Goal: Communication & Community: Share content

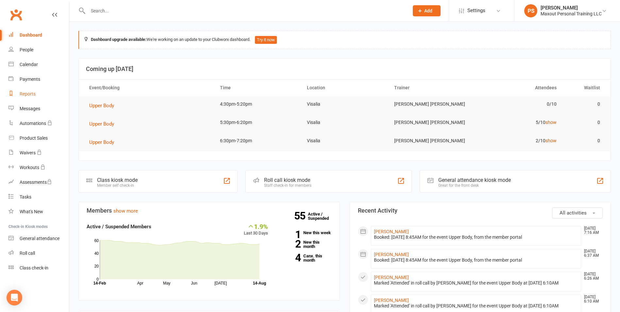
click at [25, 92] on div "Reports" at bounding box center [28, 93] width 16 height 5
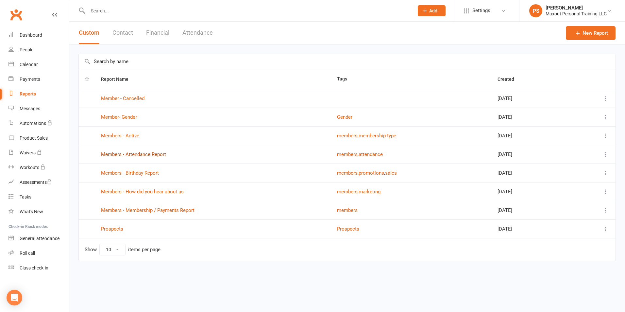
click at [142, 152] on link "Members - Attendance Report" at bounding box center [133, 154] width 65 height 6
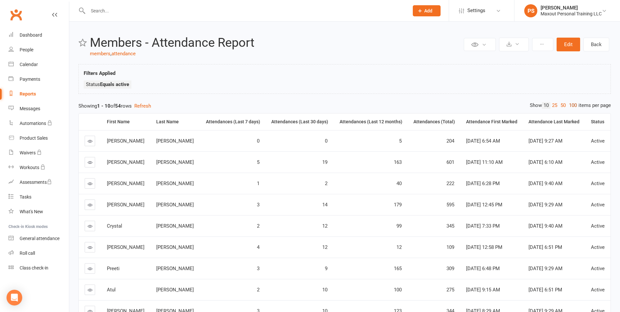
click at [573, 108] on link "100" at bounding box center [572, 105] width 11 height 7
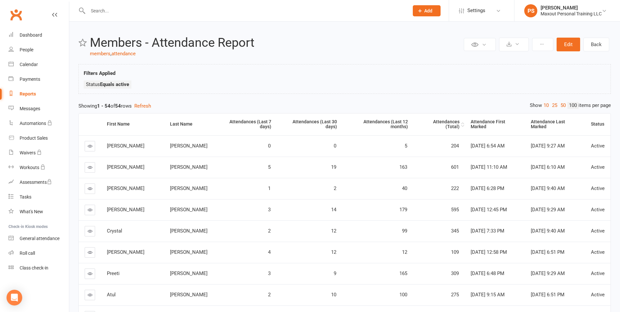
click at [439, 119] on th "Attendances (Total)" at bounding box center [438, 124] width 51 height 22
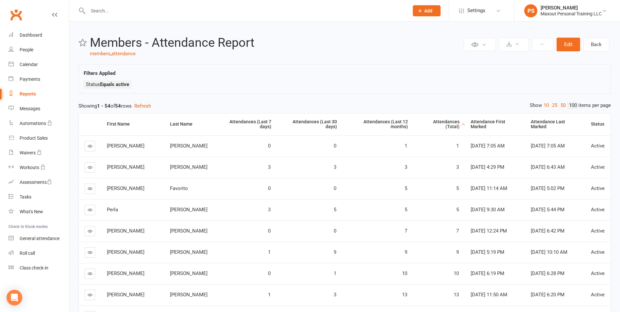
click at [439, 119] on th "Attendances (Total)" at bounding box center [438, 124] width 51 height 22
click at [0, 0] on div "Loading" at bounding box center [0, 0] width 0 height 0
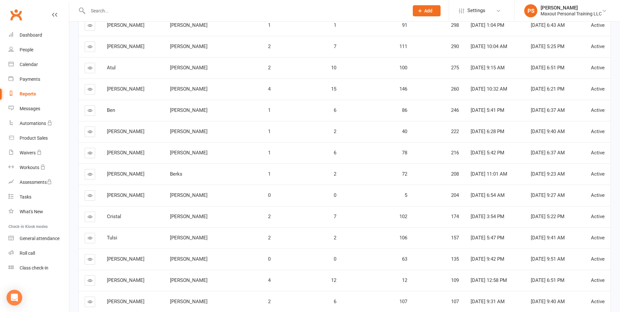
scroll to position [201, 0]
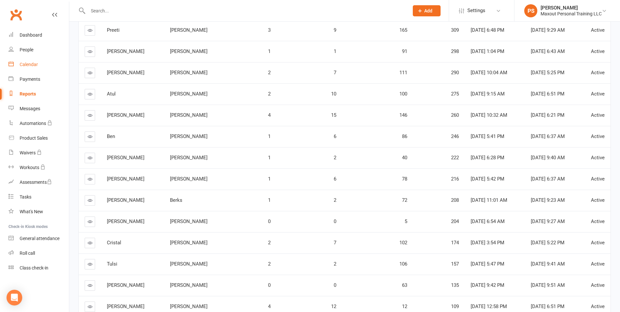
click at [24, 65] on div "Calendar" at bounding box center [29, 64] width 18 height 5
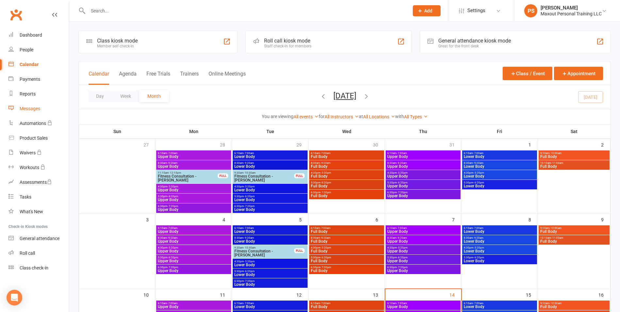
click at [31, 107] on div "Messages" at bounding box center [30, 108] width 21 height 5
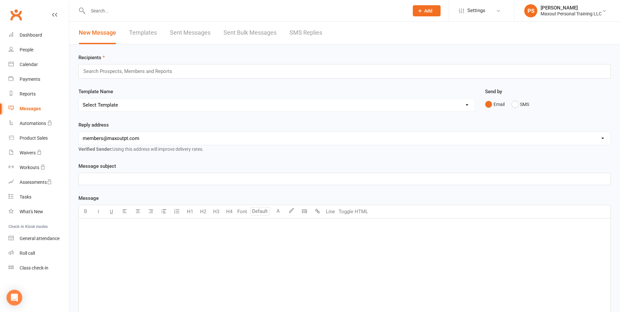
click at [185, 71] on div "Search Prospects, Members and Reports" at bounding box center [344, 71] width 532 height 14
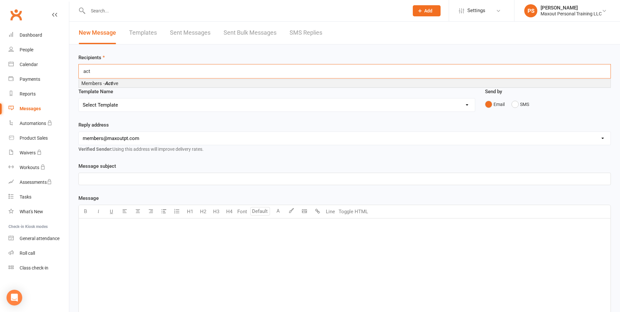
type input "act"
click at [112, 84] on em "Act" at bounding box center [109, 83] width 8 height 6
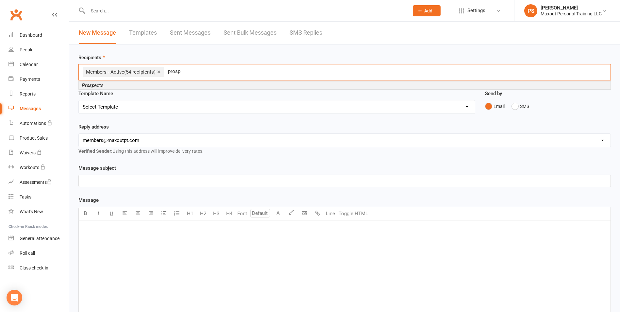
type input "prosp"
click at [112, 84] on li "Prosp ects" at bounding box center [344, 85] width 531 height 8
type input "cancelled"
click at [110, 85] on em "Cancelled" at bounding box center [113, 85] width 22 height 6
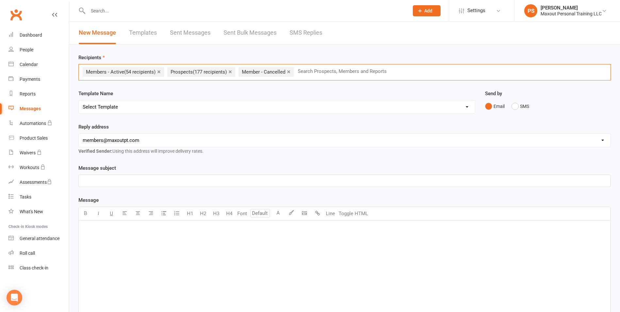
click at [102, 231] on p "﻿" at bounding box center [345, 229] width 524 height 8
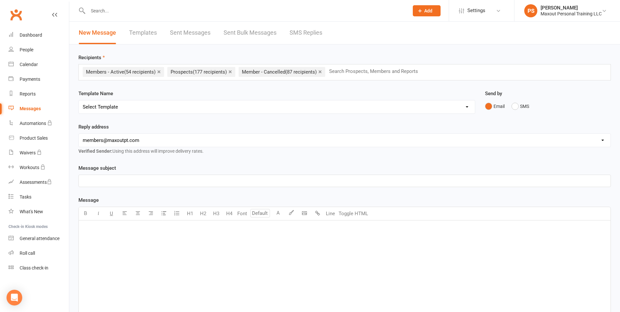
scroll to position [250, 0]
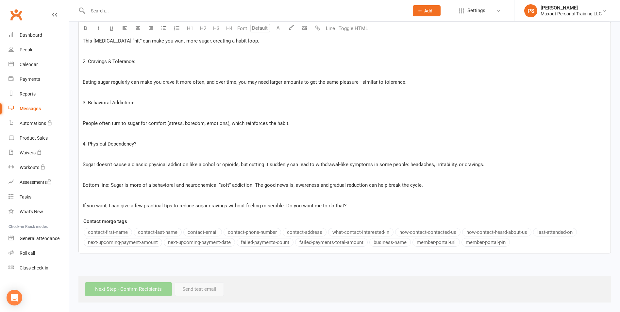
click at [404, 208] on p "If you want, I can give a few practical tips to reduce sugar cravings without f…" at bounding box center [345, 206] width 524 height 8
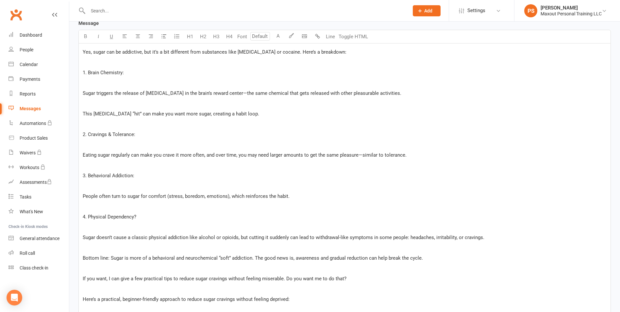
scroll to position [141, 0]
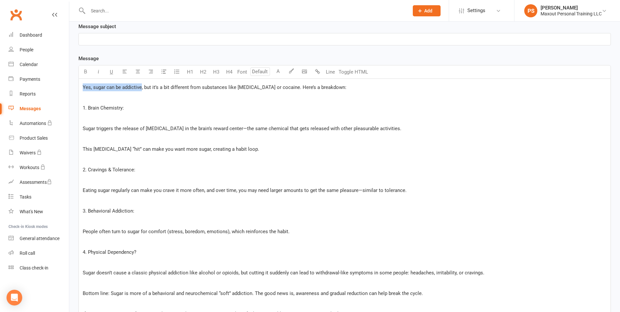
drag, startPoint x: 141, startPoint y: 87, endPoint x: 75, endPoint y: 88, distance: 66.0
copy span "Yes, sugar can be addictive"
click at [157, 42] on p "﻿" at bounding box center [345, 39] width 524 height 8
click at [154, 110] on p "1. Brain Chemistry:" at bounding box center [345, 108] width 524 height 8
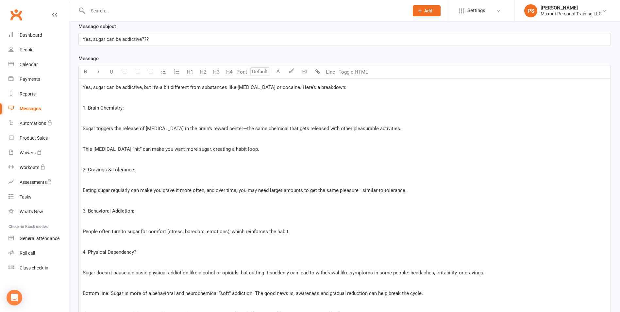
drag, startPoint x: 144, startPoint y: 87, endPoint x: 279, endPoint y: 89, distance: 135.2
click at [279, 89] on span "Yes, sugar can be addictive, but it’s a bit different from substances like [MED…" at bounding box center [215, 87] width 264 height 6
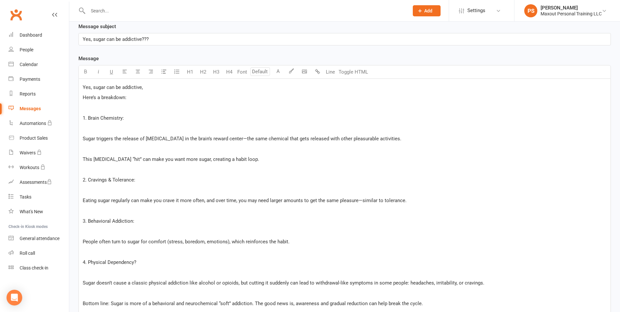
click at [93, 86] on span "Yes, sugar can be addictive," at bounding box center [113, 87] width 60 height 6
click at [135, 87] on p "Can sugar be addictive," at bounding box center [345, 87] width 524 height 8
drag, startPoint x: 137, startPoint y: 87, endPoint x: 151, endPoint y: 87, distance: 13.4
click at [151, 87] on p "Can sugar be addictive?? YES." at bounding box center [345, 87] width 524 height 8
click at [81, 71] on button "button" at bounding box center [85, 71] width 13 height 13
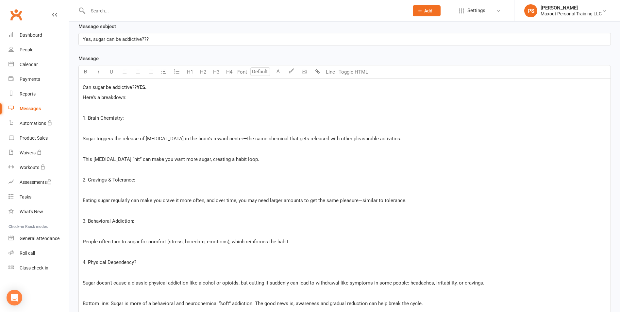
drag, startPoint x: 133, startPoint y: 98, endPoint x: 69, endPoint y: 98, distance: 64.0
click at [109, 73] on button "U" at bounding box center [111, 71] width 13 height 13
click at [155, 149] on p "﻿" at bounding box center [345, 149] width 524 height 8
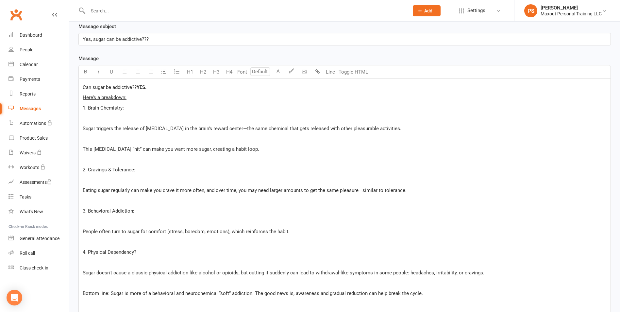
drag, startPoint x: 82, startPoint y: 128, endPoint x: 300, endPoint y: 125, distance: 217.6
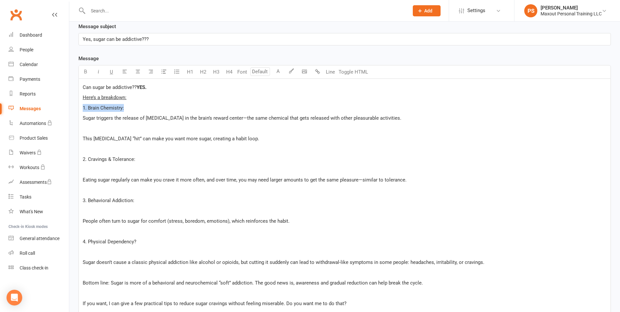
drag, startPoint x: 130, startPoint y: 106, endPoint x: 70, endPoint y: 105, distance: 60.4
click at [87, 72] on icon "button" at bounding box center [85, 71] width 5 height 5
click at [117, 141] on span "This [MEDICAL_DATA] “hit” can make you want more sugar, creating a habit loop." at bounding box center [171, 139] width 176 height 6
drag, startPoint x: 136, startPoint y: 99, endPoint x: 81, endPoint y: 99, distance: 54.9
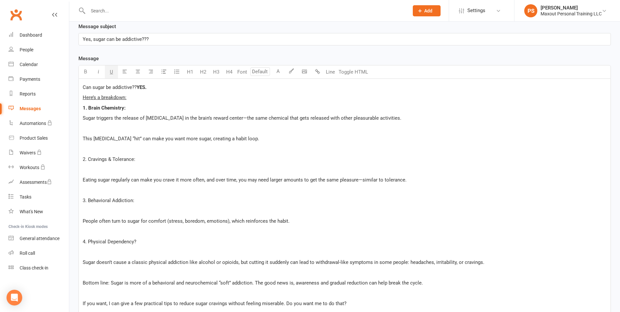
click at [197, 169] on p "﻿" at bounding box center [345, 170] width 524 height 8
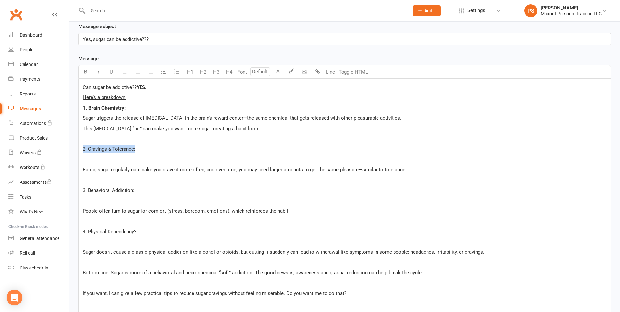
drag, startPoint x: 135, startPoint y: 149, endPoint x: 72, endPoint y: 148, distance: 62.7
click at [88, 71] on button "button" at bounding box center [85, 71] width 13 height 13
click at [99, 73] on icon "button" at bounding box center [98, 71] width 5 height 5
click at [126, 138] on p "﻿" at bounding box center [345, 139] width 524 height 8
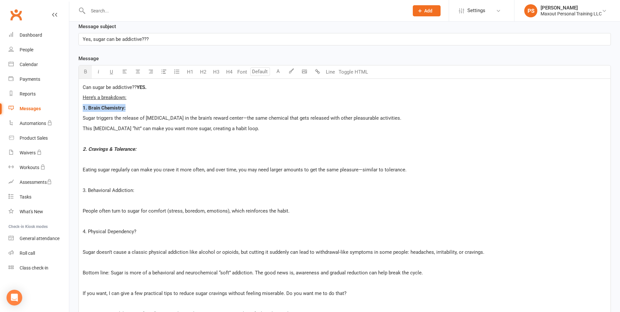
drag, startPoint x: 131, startPoint y: 107, endPoint x: 66, endPoint y: 107, distance: 64.7
click at [66, 107] on ui-view "Prospect Member Non-attending contact Class / event Appointment Task Membership…" at bounding box center [310, 299] width 620 height 879
drag, startPoint x: 101, startPoint y: 70, endPoint x: 105, endPoint y: 70, distance: 4.2
click at [101, 70] on icon "button" at bounding box center [98, 71] width 5 height 5
click at [137, 149] on p "2. Cravings & Tolerance:" at bounding box center [345, 149] width 524 height 8
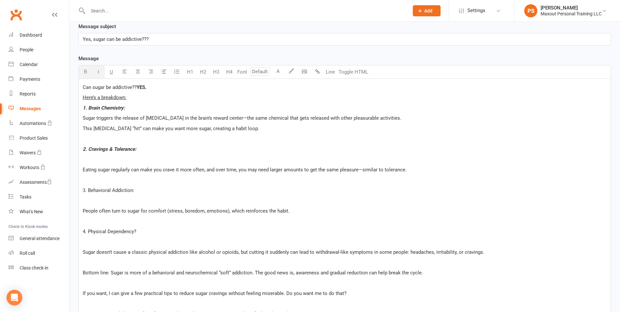
click at [83, 170] on span "Eating sugar regularly can make you crave it more often, and over time, you may…" at bounding box center [245, 170] width 324 height 6
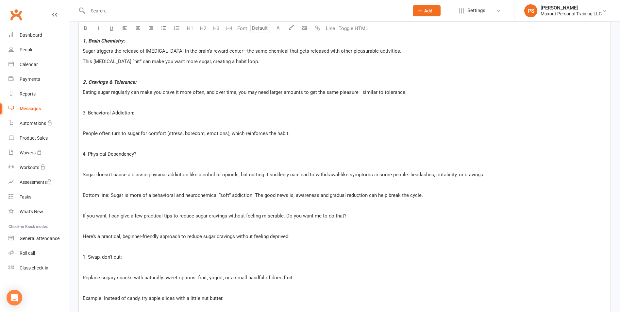
scroll to position [209, 0]
drag, startPoint x: 135, startPoint y: 110, endPoint x: 50, endPoint y: 110, distance: 85.3
click at [50, 110] on ui-view "Prospect Member Non-attending contact Class / event Appointment Task Membership…" at bounding box center [310, 226] width 620 height 869
click at [97, 31] on button "button" at bounding box center [98, 28] width 13 height 13
click at [86, 28] on icon "button" at bounding box center [85, 27] width 5 height 5
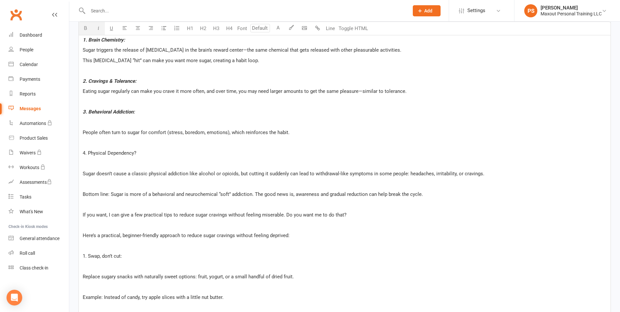
click at [123, 118] on p "﻿" at bounding box center [345, 122] width 524 height 8
click at [82, 131] on div "Can sugar be addictive?? YES. Here’s a breakdown: 1. Brain Chemistry: Sugar tri…" at bounding box center [344, 292] width 531 height 562
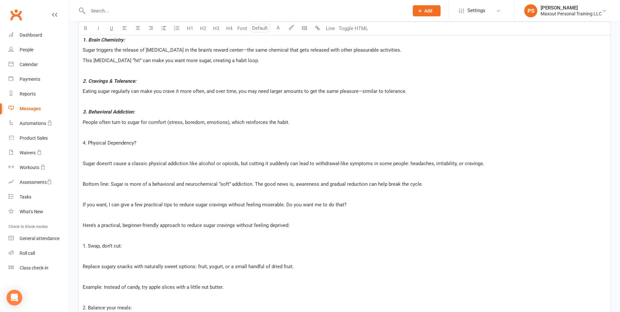
click at [81, 143] on div "Can sugar be addictive?? YES. Here’s a breakdown: 1. Brain Chemistry: Sugar tri…" at bounding box center [344, 287] width 531 height 552
drag, startPoint x: 154, startPoint y: 142, endPoint x: 59, endPoint y: 142, distance: 94.7
click at [59, 142] on ui-view "Prospect Member Non-attending contact Class / event Appointment Task Membership…" at bounding box center [310, 221] width 620 height 859
click at [88, 31] on button "button" at bounding box center [85, 28] width 13 height 13
click at [99, 31] on button "button" at bounding box center [98, 28] width 13 height 13
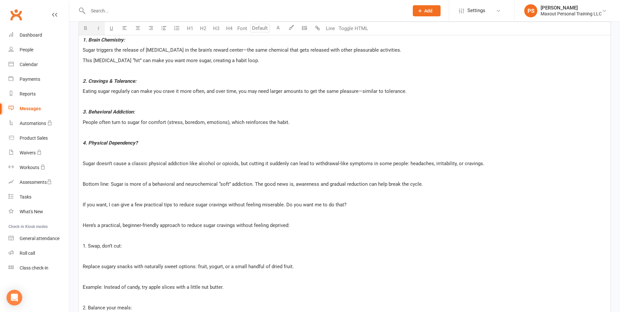
click at [200, 166] on span "Sugar doesn’t cause a classic physical addiction like alcohol or opioids, but c…" at bounding box center [283, 163] width 401 height 6
click at [82, 163] on div "Can sugar be addictive?? YES. Here’s a breakdown: 1. Brain Chemistry: Sugar tri…" at bounding box center [344, 287] width 531 height 552
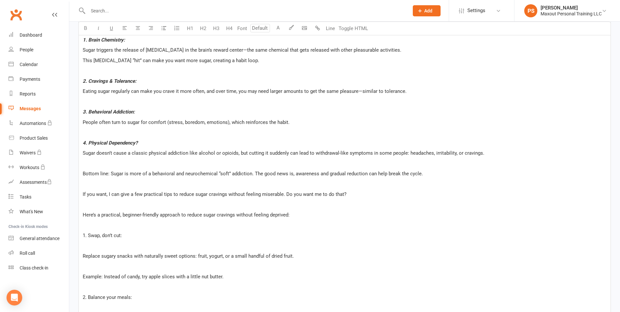
click at [82, 173] on div "Can sugar be addictive?? YES. Here’s a breakdown: 1. Brain Chemistry: Sugar tri…" at bounding box center [344, 282] width 531 height 542
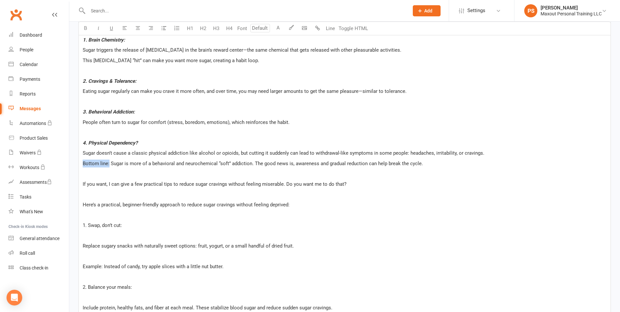
drag, startPoint x: 86, startPoint y: 162, endPoint x: 80, endPoint y: 162, distance: 5.6
click at [80, 163] on div "Can sugar be addictive?? YES. Here’s a breakdown: 1. Brain Chemistry: Sugar tri…" at bounding box center [344, 276] width 531 height 531
click at [101, 29] on button "button" at bounding box center [98, 28] width 13 height 13
click at [151, 124] on span "People often turn to sugar for comfort (stress, boredom, emotions), which reinf…" at bounding box center [186, 122] width 207 height 6
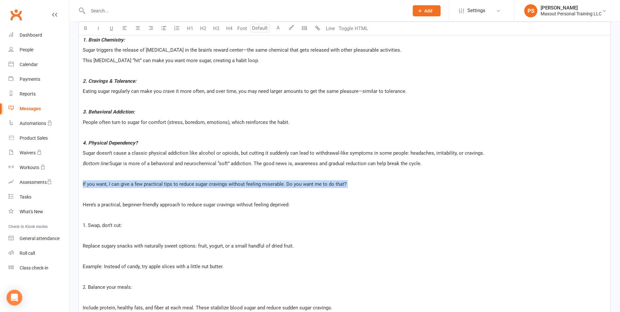
drag, startPoint x: 81, startPoint y: 184, endPoint x: 248, endPoint y: 192, distance: 166.8
click at [248, 192] on div "Can sugar be addictive?? YES. Here’s a breakdown: 1. Brain Chemistry: Sugar tri…" at bounding box center [344, 276] width 531 height 531
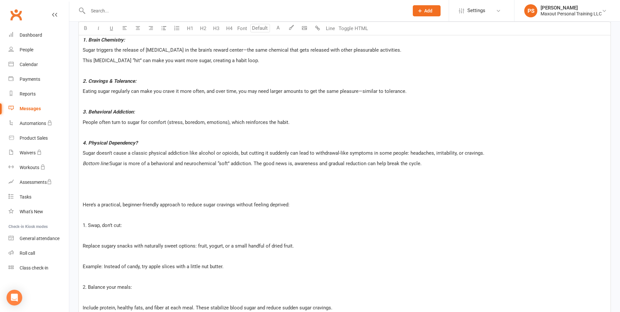
click at [82, 206] on div "Can sugar be addictive?? YES. Here’s a breakdown: 1. Brain Chemistry: Sugar tri…" at bounding box center [344, 276] width 531 height 531
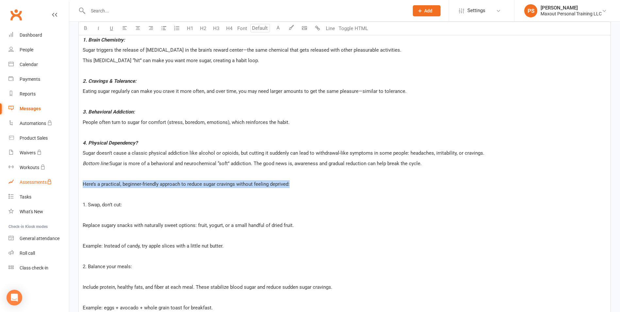
drag, startPoint x: 305, startPoint y: 186, endPoint x: 67, endPoint y: 185, distance: 238.1
click at [67, 185] on ui-view "Prospect Member Non-attending contact Class / event Appointment Task Membership…" at bounding box center [310, 201] width 620 height 818
click at [88, 29] on button "button" at bounding box center [85, 28] width 13 height 13
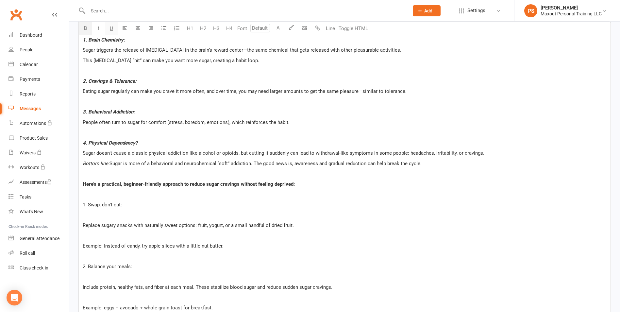
click at [112, 28] on span "U" at bounding box center [111, 28] width 3 height 6
click at [207, 169] on div "Can sugar be addictive?? YES. Here’s a breakdown: 1. Brain Chemistry: Sugar tri…" at bounding box center [344, 266] width 531 height 511
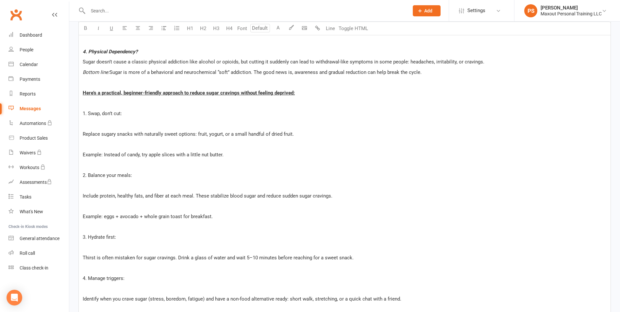
scroll to position [302, 0]
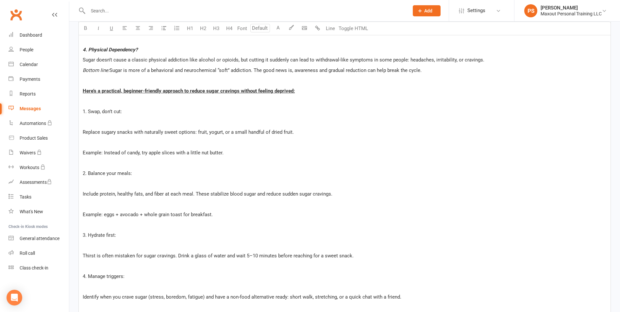
click at [83, 113] on span "1. Swap, don’t cut:" at bounding box center [102, 111] width 39 height 6
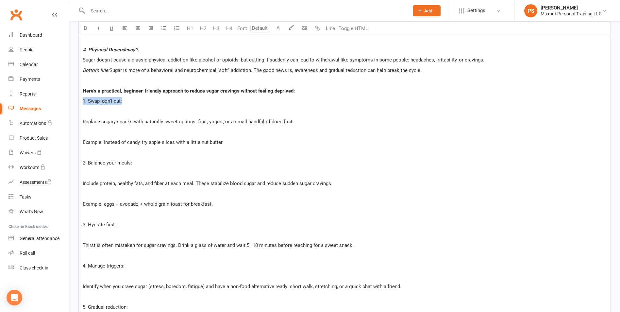
drag, startPoint x: 127, startPoint y: 102, endPoint x: 73, endPoint y: 102, distance: 53.6
click at [73, 102] on div "Message subject Yes, sugar can be addictive??? Message Font U H1 H2 H3 H4 Font …" at bounding box center [344, 164] width 542 height 605
click at [96, 28] on icon "button" at bounding box center [98, 27] width 5 height 5
click at [82, 120] on div "Can sugar be addictive?? YES. Here’s a breakdown: 1. Brain Chemistry: Sugar tri…" at bounding box center [344, 168] width 531 height 500
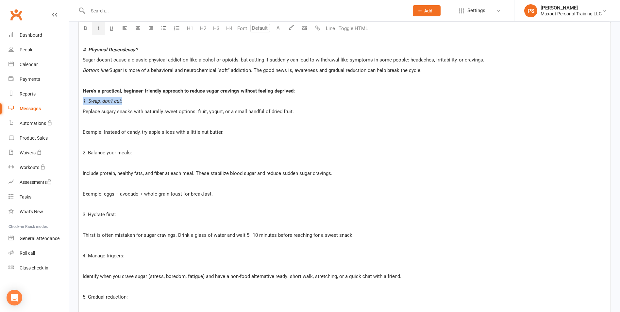
drag, startPoint x: 124, startPoint y: 101, endPoint x: 97, endPoint y: 66, distance: 43.9
click at [72, 99] on div "Recipients × Members - Active (54 recipients) × Prospects (177 recipients) × Me…" at bounding box center [344, 119] width 550 height 754
click at [98, 31] on button "button" at bounding box center [98, 28] width 13 height 13
click at [138, 126] on div "Can sugar be addictive?? YES. Here’s a breakdown: 1. Brain Chemistry: Sugar tri…" at bounding box center [344, 163] width 531 height 490
drag, startPoint x: 133, startPoint y: 103, endPoint x: 85, endPoint y: 93, distance: 49.4
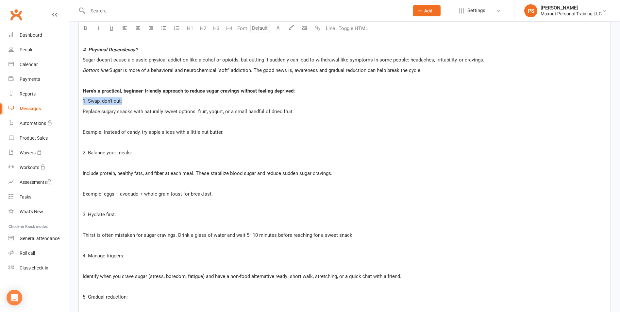
click at [65, 100] on ui-view "Prospect Member Non-attending contact Class / event Appointment Task Membership…" at bounding box center [310, 97] width 620 height 797
click at [99, 31] on button "button" at bounding box center [98, 28] width 13 height 13
click at [85, 30] on icon "button" at bounding box center [85, 27] width 5 height 5
click at [213, 131] on span "Example: Instead of candy, try apple slices with a little nut butter." at bounding box center [153, 132] width 141 height 6
click at [298, 114] on p "Replace sugary snacks with naturally sweet options: fruit, yogurt, or a small h…" at bounding box center [345, 111] width 524 height 8
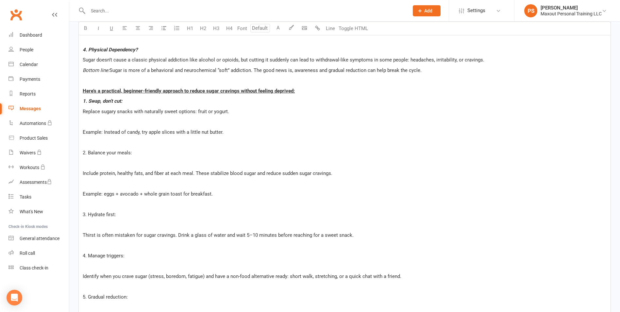
click at [254, 162] on p "﻿" at bounding box center [345, 163] width 524 height 8
click at [81, 132] on div "Can sugar be addictive?? YES. Here’s a breakdown: 1. Brain Chemistry: Sugar tri…" at bounding box center [344, 163] width 531 height 490
drag, startPoint x: 238, startPoint y: 133, endPoint x: 84, endPoint y: 133, distance: 154.8
click at [84, 133] on p "Example: Instead of candy, try apple slices with a little nut butter." at bounding box center [345, 132] width 524 height 8
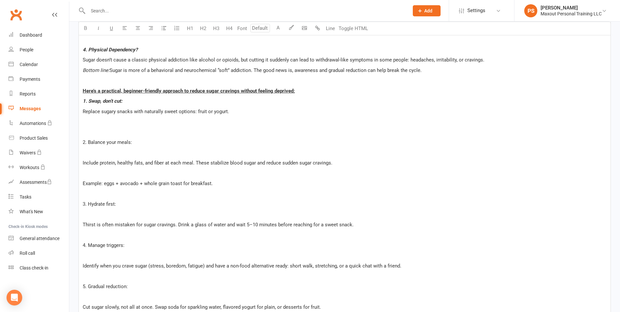
click at [81, 139] on div "Can sugar be addictive?? YES. Here’s a breakdown: 1. Brain Chemistry: Sugar tri…" at bounding box center [344, 158] width 531 height 480
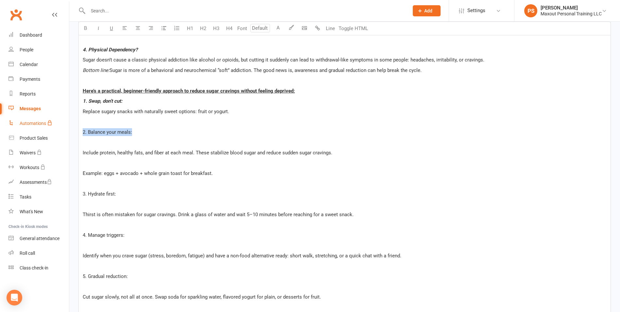
drag, startPoint x: 76, startPoint y: 128, endPoint x: 50, endPoint y: 127, distance: 26.8
click at [50, 127] on ui-view "Prospect Member Non-attending contact Class / event Appointment Task Membership…" at bounding box center [310, 87] width 620 height 776
click at [98, 31] on button "button" at bounding box center [98, 28] width 13 height 13
click at [86, 31] on button "button" at bounding box center [85, 28] width 13 height 13
click at [163, 160] on p "﻿" at bounding box center [345, 163] width 524 height 8
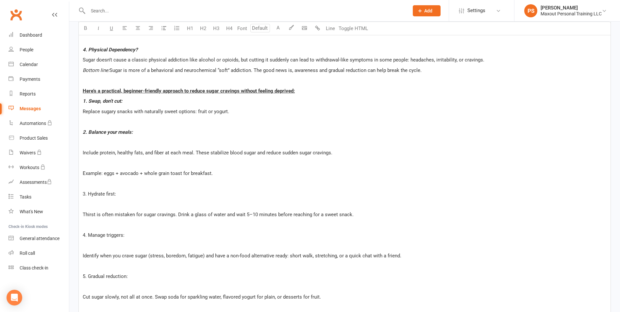
click at [81, 152] on div "Can sugar be addictive?? YES. Here’s a breakdown: 1. Brain Chemistry: Sugar tri…" at bounding box center [344, 152] width 531 height 469
click at [145, 152] on span "Include protein, healthy fats, and fiber at each meal. These stabilize blood su…" at bounding box center [208, 153] width 250 height 6
click at [82, 153] on div "Can sugar be addictive?? YES. Here’s a breakdown: 1. Brain Chemistry: Sugar tri…" at bounding box center [344, 152] width 531 height 469
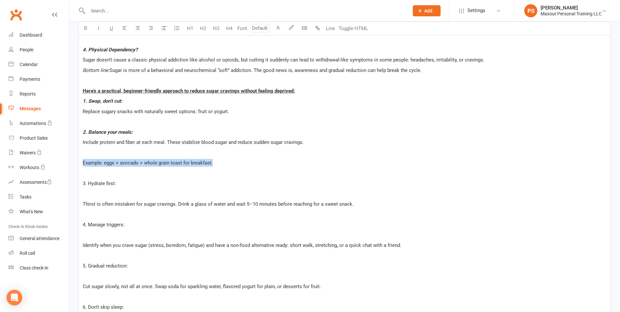
drag, startPoint x: 226, startPoint y: 163, endPoint x: 77, endPoint y: 160, distance: 149.0
click at [77, 160] on div "Message subject Yes, sugar can be addictive??? Message Font U H1 H2 H3 H4 Font …" at bounding box center [344, 144] width 542 height 564
click at [78, 159] on div "Message subject Yes, sugar can be addictive??? Message Font U H1 H2 H3 H4 Font …" at bounding box center [344, 144] width 542 height 564
drag, startPoint x: 79, startPoint y: 161, endPoint x: 260, endPoint y: 168, distance: 180.4
click at [260, 168] on div "Can sugar be addictive?? YES. Here’s a breakdown: 1. Brain Chemistry: Sugar tri…" at bounding box center [344, 147] width 531 height 459
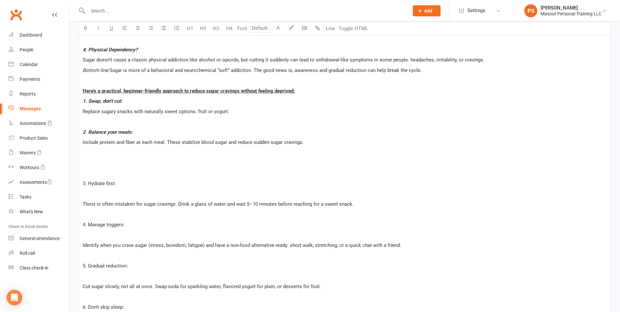
click at [83, 181] on span "3. Hydrate first:" at bounding box center [99, 183] width 33 height 6
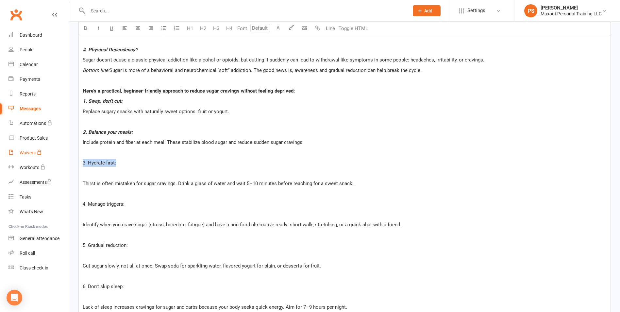
drag, startPoint x: 120, startPoint y: 162, endPoint x: 65, endPoint y: 154, distance: 55.8
click at [58, 158] on ui-view "Prospect Member Non-attending contact Class / event Appointment Task Membership…" at bounding box center [310, 72] width 620 height 746
click at [96, 29] on icon "button" at bounding box center [98, 27] width 5 height 5
click at [83, 30] on button "button" at bounding box center [85, 28] width 13 height 13
click at [96, 181] on span "Thirst is often mistaken for sugar cravings. Drink a glass of water and wait 5–…" at bounding box center [218, 183] width 271 height 6
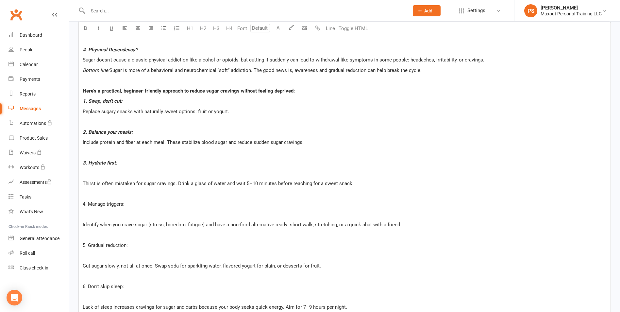
click at [84, 181] on span "Thirst is often mistaken for sugar cravings. Drink a glass of water and wait 5–…" at bounding box center [218, 183] width 271 height 6
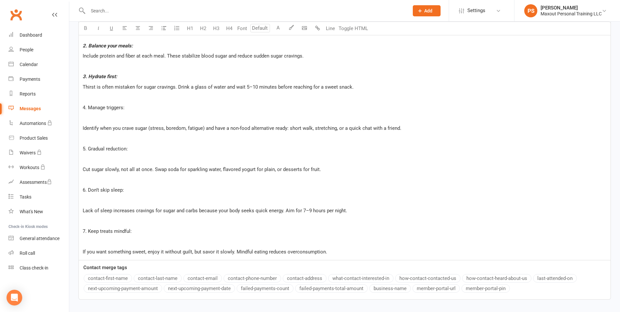
scroll to position [393, 0]
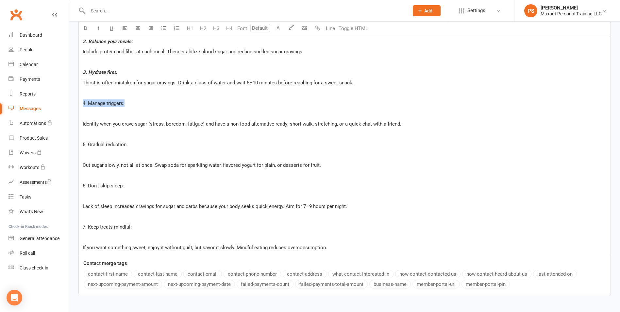
drag, startPoint x: 114, startPoint y: 104, endPoint x: 77, endPoint y: 83, distance: 43.1
click at [96, 32] on button "button" at bounding box center [98, 28] width 13 height 13
click at [83, 29] on icon "button" at bounding box center [85, 27] width 5 height 5
click at [129, 113] on p "﻿" at bounding box center [345, 113] width 524 height 8
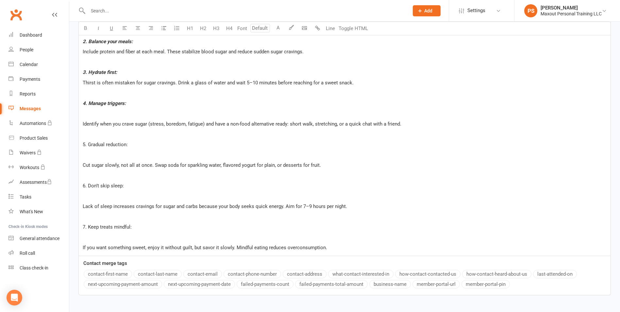
click at [81, 122] on div "Can sugar be addictive?? YES. Here’s a breakdown: 1. Brain Chemistry: Sugar tri…" at bounding box center [344, 41] width 531 height 428
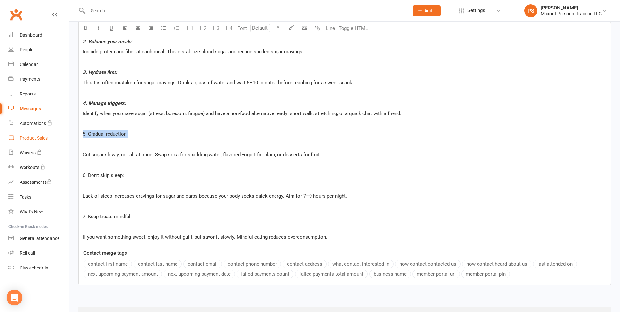
drag, startPoint x: 93, startPoint y: 133, endPoint x: 68, endPoint y: 133, distance: 24.5
click at [98, 30] on button "button" at bounding box center [98, 28] width 13 height 13
click at [85, 27] on icon "button" at bounding box center [85, 27] width 5 height 5
click at [83, 155] on span "Cut sugar slowly, not all at once. Swap soda for sparkling water, flavored yogu…" at bounding box center [202, 155] width 238 height 6
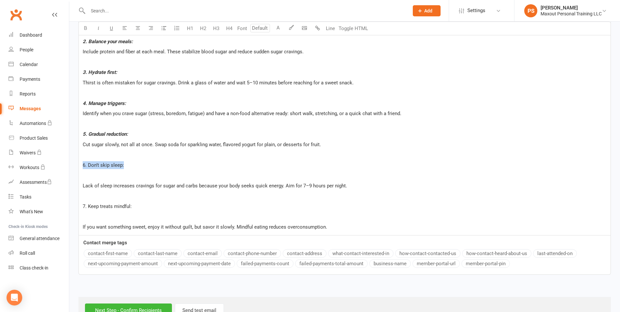
drag, startPoint x: 82, startPoint y: 164, endPoint x: 135, endPoint y: 167, distance: 53.3
click at [135, 167] on div "Can sugar be addictive?? YES. Here’s a breakdown: 1. Brain Chemistry: Sugar tri…" at bounding box center [344, 31] width 531 height 408
click at [98, 31] on button "button" at bounding box center [98, 28] width 13 height 13
click at [87, 31] on button "button" at bounding box center [85, 28] width 13 height 13
click at [167, 174] on p "﻿" at bounding box center [345, 175] width 524 height 8
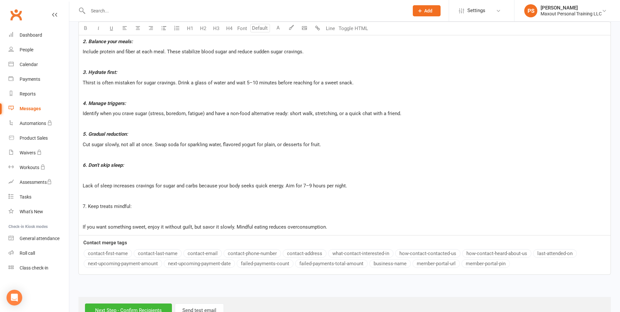
click at [83, 184] on span "Lack of sleep increases cravings for sugar and carbs because your body seeks qu…" at bounding box center [215, 186] width 264 height 6
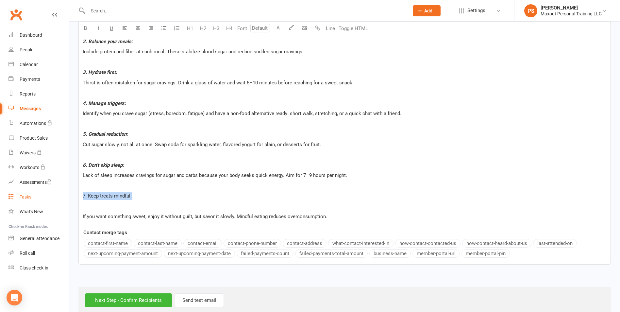
drag, startPoint x: 140, startPoint y: 196, endPoint x: 66, endPoint y: 196, distance: 74.1
click at [101, 30] on button "button" at bounding box center [98, 28] width 13 height 13
click at [87, 29] on icon "button" at bounding box center [85, 27] width 5 height 5
click at [253, 189] on div "Can sugar be addictive?? YES. Here’s a breakdown: 1. Brain Chemistry: Sugar tri…" at bounding box center [344, 26] width 531 height 398
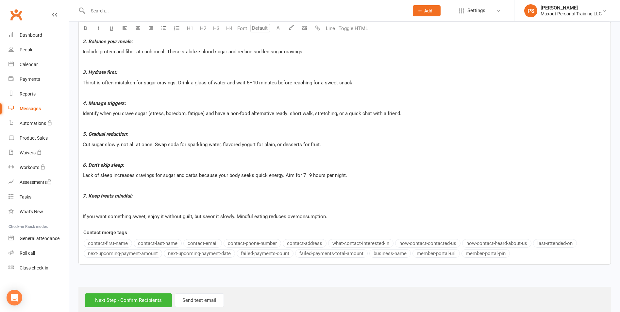
click at [82, 216] on div "Can sugar be addictive?? YES. Here’s a breakdown: 1. Brain Chemistry: Sugar tri…" at bounding box center [344, 26] width 531 height 398
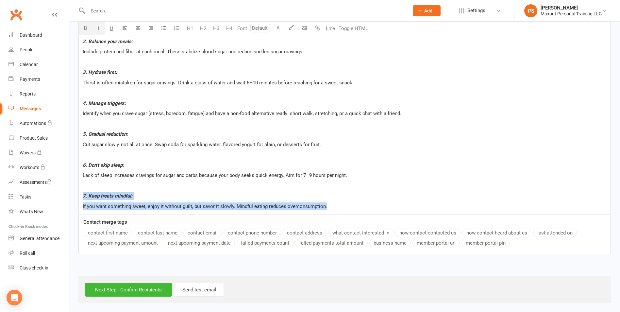
drag, startPoint x: 285, startPoint y: 205, endPoint x: 80, endPoint y: 190, distance: 205.1
click at [80, 190] on div "Can sugar be addictive?? YES. Here’s a breakdown: 1. Brain Chemistry: Sugar tri…" at bounding box center [344, 20] width 531 height 387
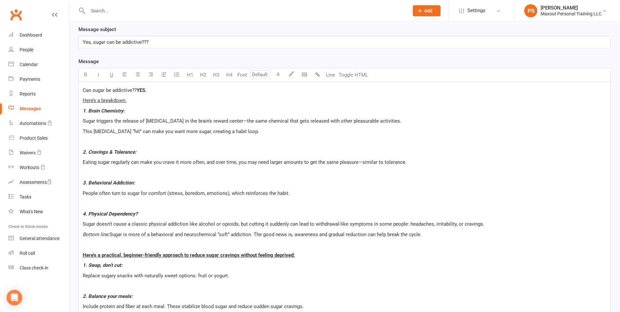
scroll to position [135, 0]
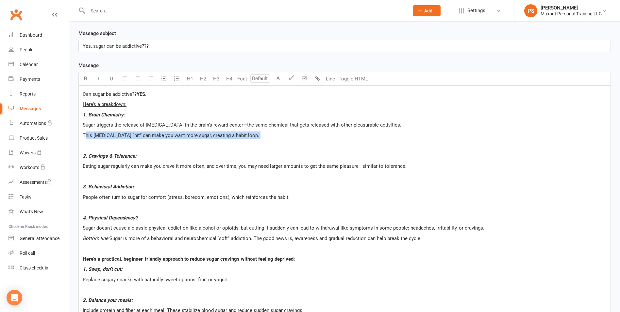
drag, startPoint x: 86, startPoint y: 134, endPoint x: 260, endPoint y: 142, distance: 174.6
click at [260, 142] on div "Can sugar be addictive?? YES. Here’s a breakdown: 1. Brain Chemistry: Sugar tri…" at bounding box center [344, 274] width 531 height 377
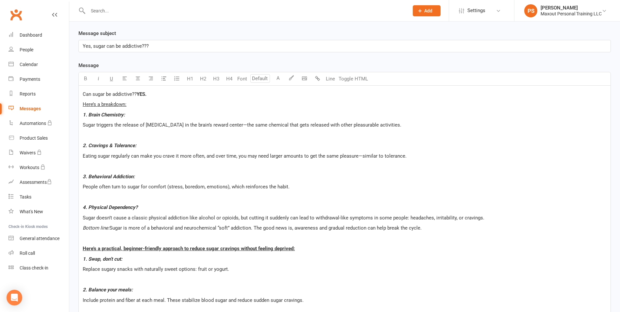
click at [171, 162] on p "﻿" at bounding box center [345, 166] width 524 height 8
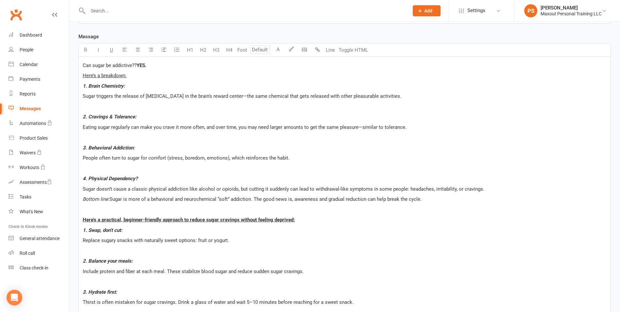
scroll to position [165, 0]
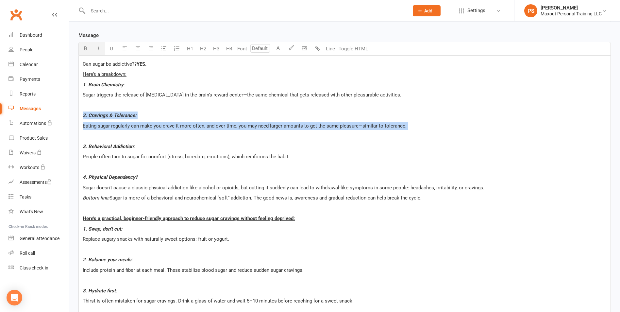
drag, startPoint x: 82, startPoint y: 114, endPoint x: 343, endPoint y: 134, distance: 262.4
click at [343, 134] on div "Can sugar be addictive?? YES. Here’s a breakdown: 1. Brain Chemistry: Sugar tri…" at bounding box center [344, 239] width 531 height 367
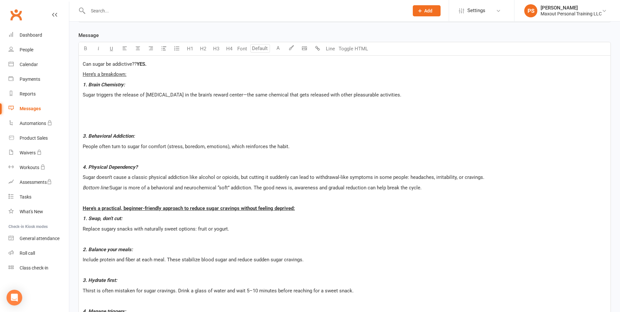
click at [82, 135] on div "Can sugar be addictive?? YES. Here’s a breakdown: 1. Brain Chemistry: Sugar tri…" at bounding box center [344, 234] width 531 height 356
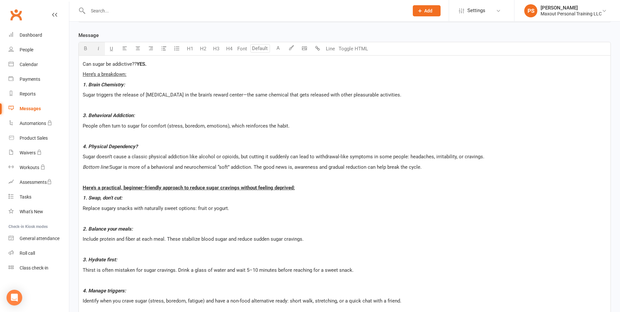
click at [84, 113] on span "3. Behavioral Addiction:" at bounding box center [109, 115] width 52 height 6
click at [85, 114] on span "3. Behavioral Addiction:" at bounding box center [109, 115] width 52 height 6
click at [191, 128] on span "People often turn to sugar for comfort (stress, boredom, emotions), which reinf…" at bounding box center [186, 126] width 207 height 6
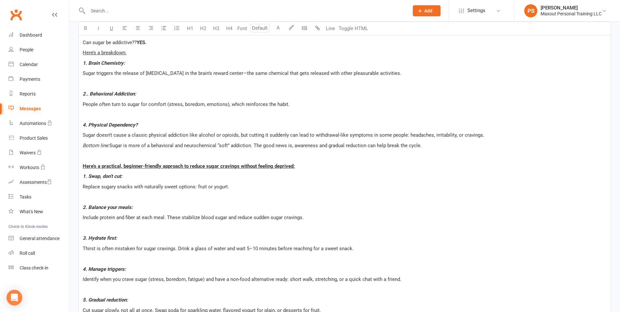
scroll to position [194, 0]
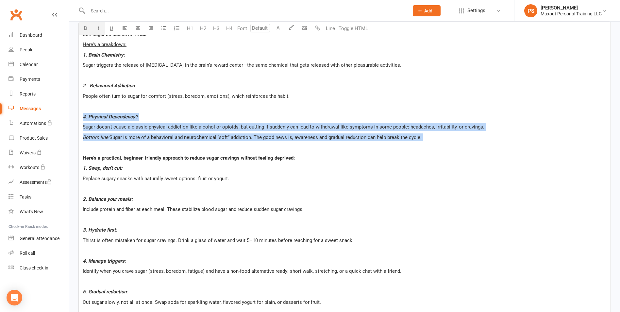
drag, startPoint x: 84, startPoint y: 114, endPoint x: 447, endPoint y: 146, distance: 365.0
click at [447, 146] on div "Can sugar be addictive?? YES. Here’s a breakdown: 1. Brain Chemistry: Sugar tri…" at bounding box center [344, 194] width 531 height 336
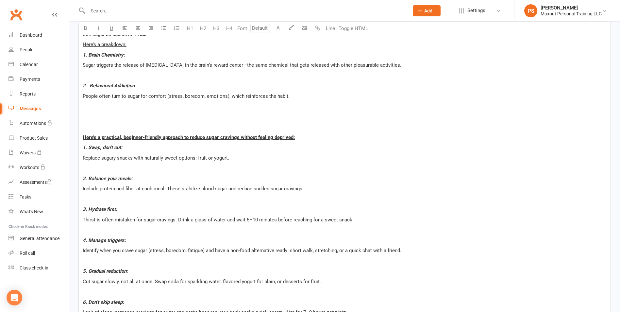
click at [86, 133] on div "Can sugar be addictive?? YES. Here’s a breakdown: 1. Brain Chemistry: Sugar tri…" at bounding box center [344, 183] width 531 height 315
click at [84, 127] on p "﻿" at bounding box center [345, 127] width 524 height 8
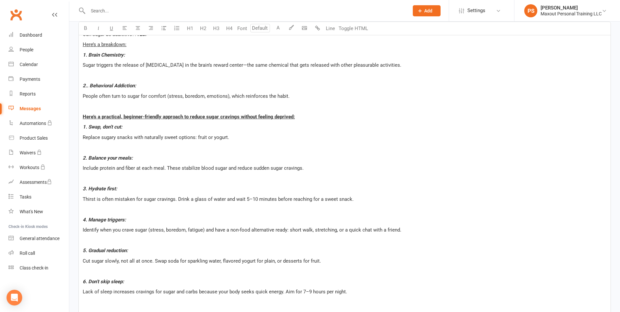
click at [422, 122] on div "Can sugar be addictive?? YES. Here’s a breakdown: 1. Brain Chemistry: Sugar tri…" at bounding box center [344, 173] width 531 height 295
click at [482, 141] on p "Replace sugary snacks with naturally sweet options: fruit or yogurt." at bounding box center [345, 137] width 524 height 8
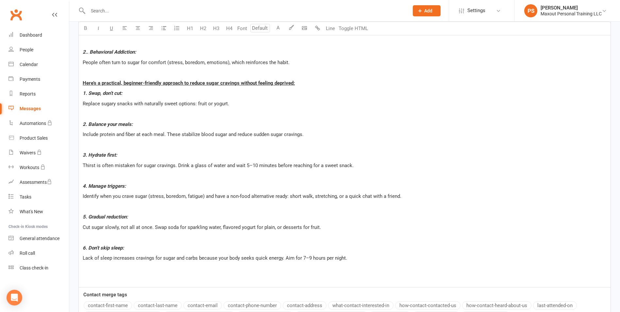
scroll to position [196, 0]
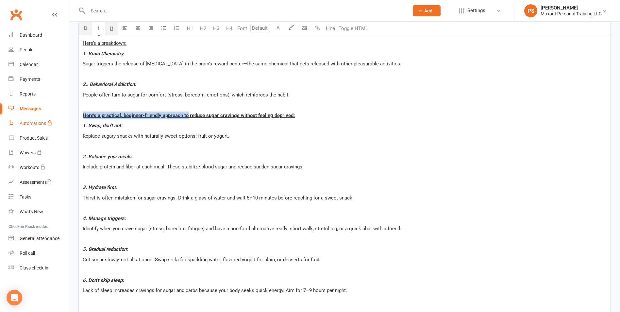
drag, startPoint x: 188, startPoint y: 115, endPoint x: 67, endPoint y: 116, distance: 120.9
click at [67, 116] on ui-view "Prospect Member Non-attending contact Class / event Appointment Task Membership…" at bounding box center [310, 107] width 620 height 602
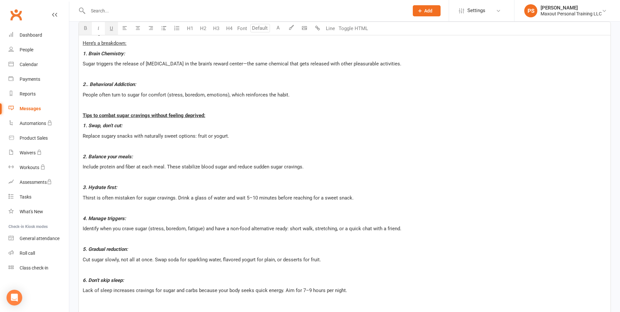
click at [190, 143] on p "﻿" at bounding box center [345, 146] width 524 height 8
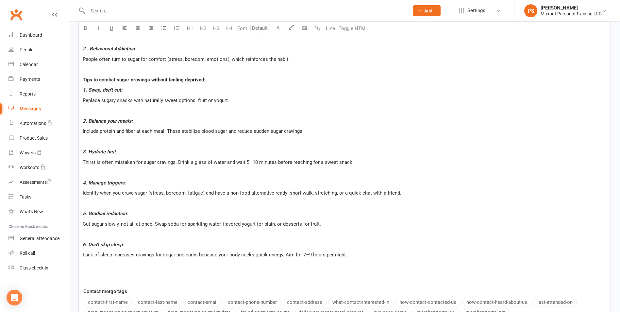
scroll to position [239, 0]
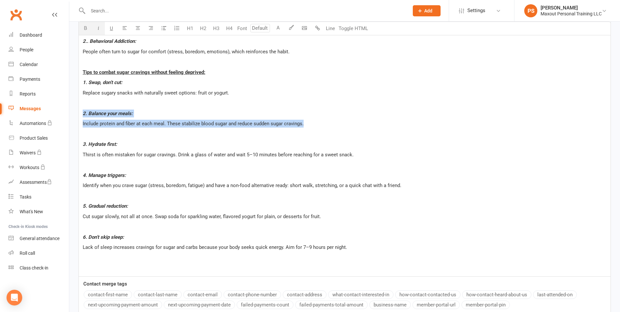
drag, startPoint x: 324, startPoint y: 126, endPoint x: 80, endPoint y: 113, distance: 244.0
click at [80, 113] on div "Can sugar be addictive?? YES. Here’s a breakdown: 1. Brain Chemistry: Sugar tri…" at bounding box center [344, 128] width 531 height 295
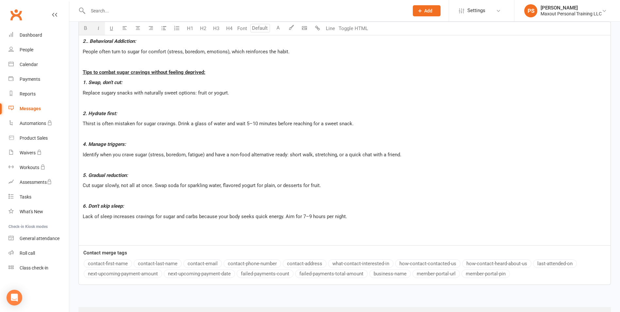
click at [387, 103] on p "﻿" at bounding box center [345, 103] width 524 height 8
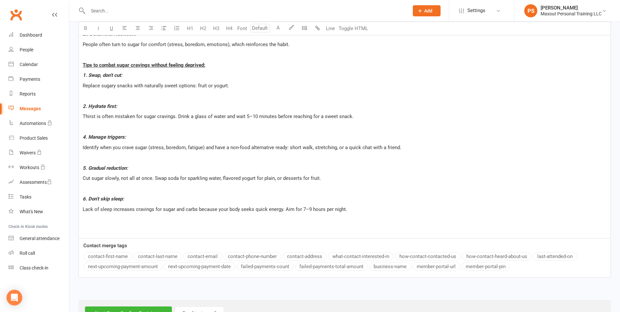
scroll to position [253, 0]
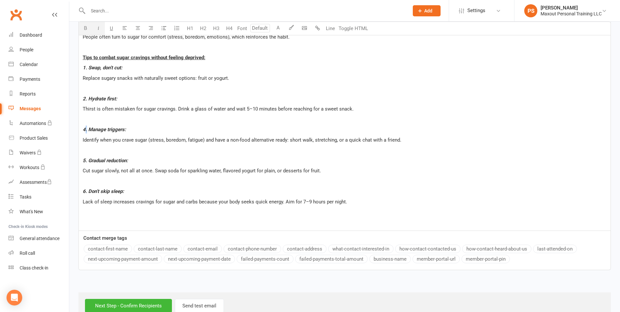
click at [86, 128] on span "4. Manage triggers:" at bounding box center [104, 129] width 43 height 6
click at [113, 217] on div "Can sugar be addictive?? YES. Here’s a breakdown: 1. Brain Chemistry: Sugar tri…" at bounding box center [344, 99] width 531 height 264
click at [367, 204] on p "Lack of sleep increases cravings for sugar and carbs because your body seeks qu…" at bounding box center [345, 202] width 524 height 8
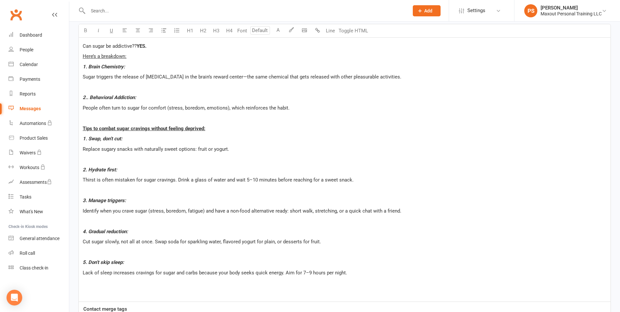
scroll to position [173, 0]
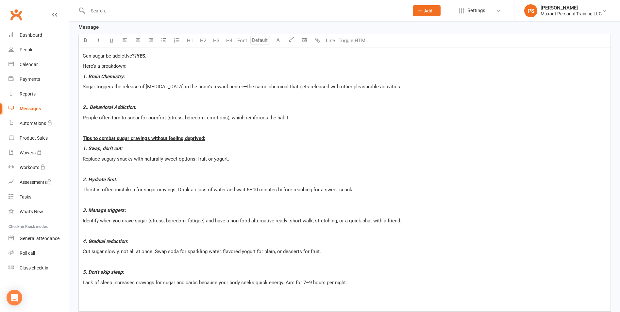
click at [82, 137] on div "Can sugar be addictive?? YES. Here’s a breakdown: 1. Brain Chemistry: Sugar tri…" at bounding box center [344, 179] width 531 height 264
click at [355, 193] on p "Thirst is often mistaken for sugar cravings. Drink a glass of water and wait 5–…" at bounding box center [345, 190] width 524 height 8
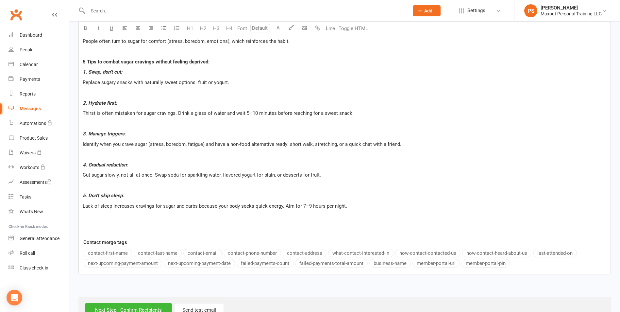
scroll to position [250, 0]
click at [109, 215] on p "﻿" at bounding box center [345, 215] width 524 height 8
click at [301, 28] on body "Prospect Member Non-attending contact Class / event Appointment Task Membership…" at bounding box center [312, 36] width 625 height 571
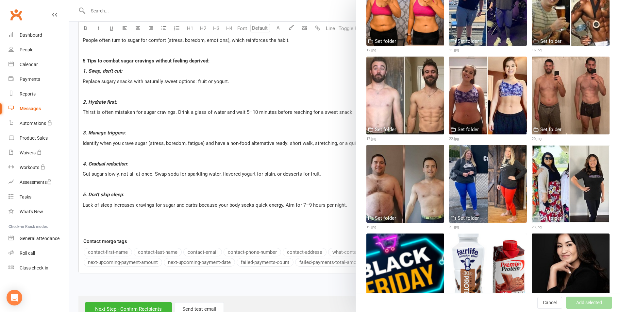
scroll to position [757, 0]
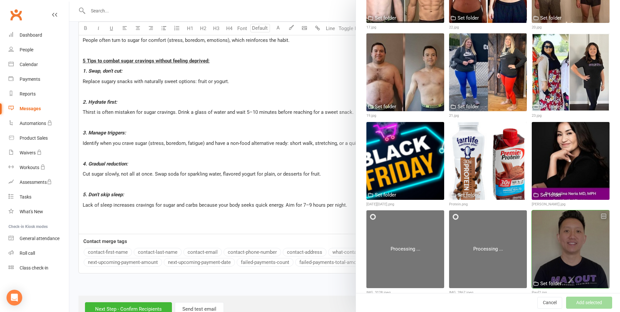
click at [568, 230] on div at bounding box center [570, 249] width 78 height 78
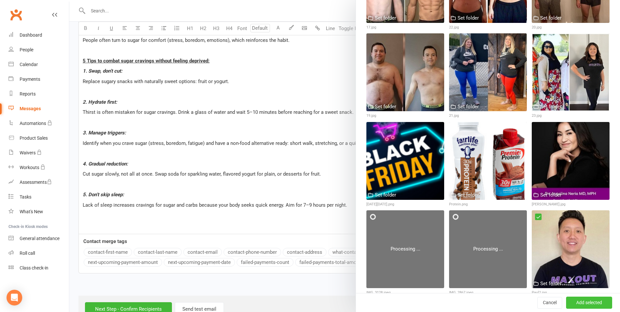
click at [588, 302] on button "Add selected" at bounding box center [589, 303] width 46 height 12
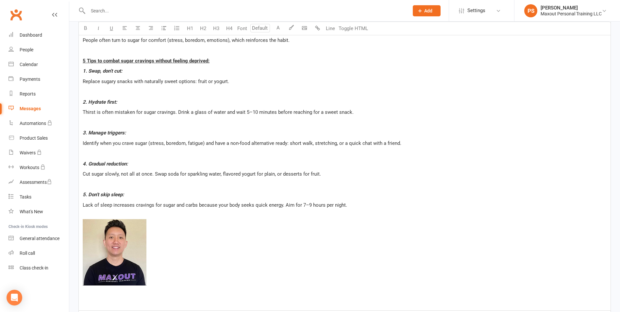
click at [124, 294] on p "﻿ ﻿ ﻿" at bounding box center [345, 253] width 524 height 84
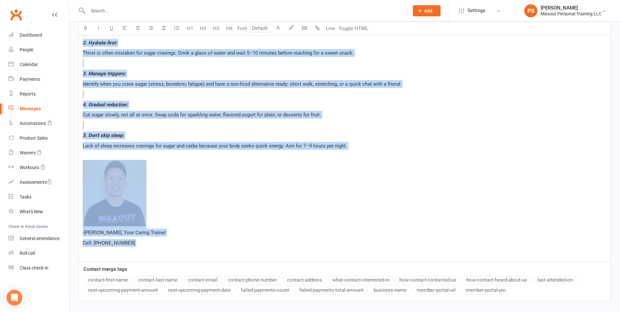
scroll to position [357, 0]
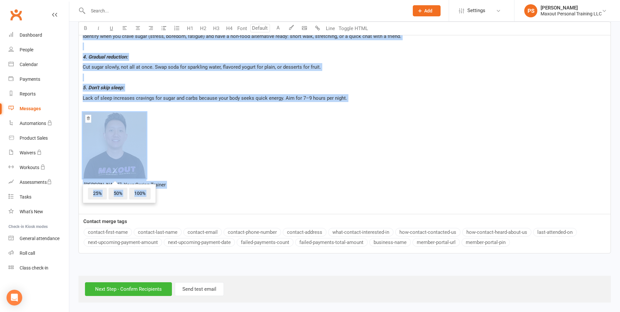
drag, startPoint x: 83, startPoint y: 42, endPoint x: 236, endPoint y: 200, distance: 220.4
click at [236, 200] on div "Can sugar be addictive?? YES. Here’s a breakdown: 1. Brain Chemistry: Sugar tri…" at bounding box center [344, 38] width 531 height 350
copy div "Lor ipsum do sitametco?? ADI. Elit’s d eiusmodte: 7. Incid Utlaboree: Dolor mag…"
drag, startPoint x: 399, startPoint y: 103, endPoint x: 403, endPoint y: 102, distance: 3.9
click at [399, 103] on div "Can sugar be addictive?? YES. Here’s a breakdown: 1. Brain Chemistry: Sugar tri…" at bounding box center [344, 38] width 531 height 350
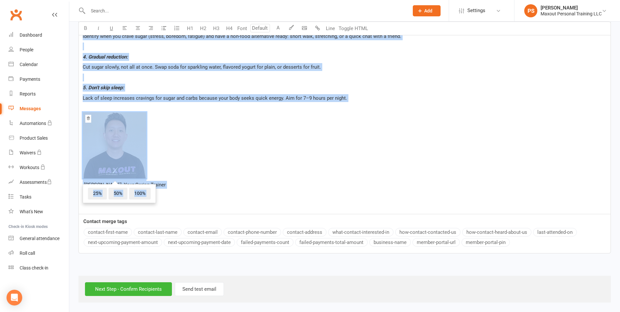
click at [566, 186] on p "﻿ ﻿ 25% 50% 100% -[PERSON_NAME], Your Caring Trainer" at bounding box center [345, 146] width 524 height 84
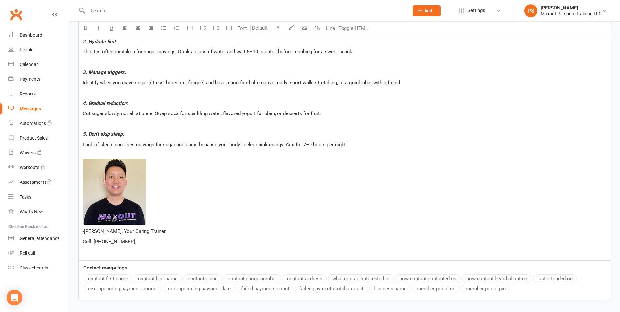
scroll to position [0, 0]
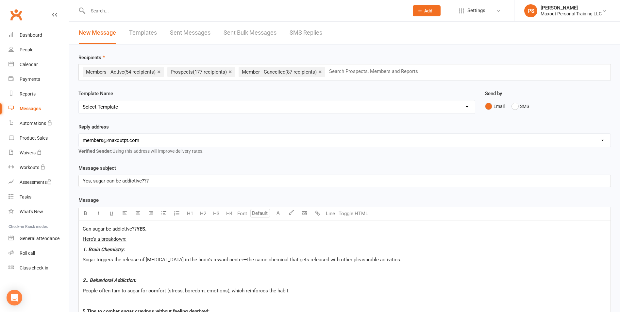
click at [231, 73] on link "×" at bounding box center [230, 71] width 4 height 10
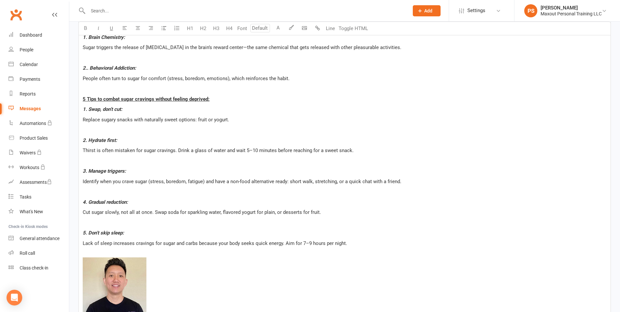
scroll to position [357, 0]
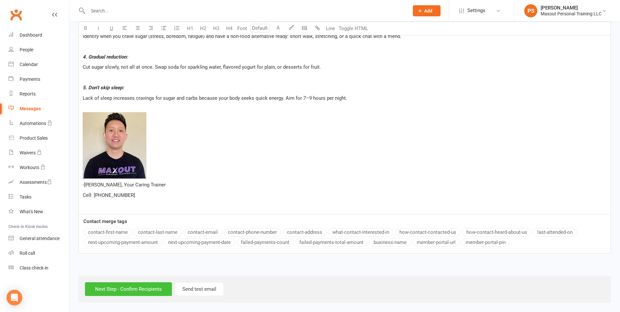
click at [99, 291] on input "Next Step - Confirm Recipients" at bounding box center [128, 289] width 87 height 14
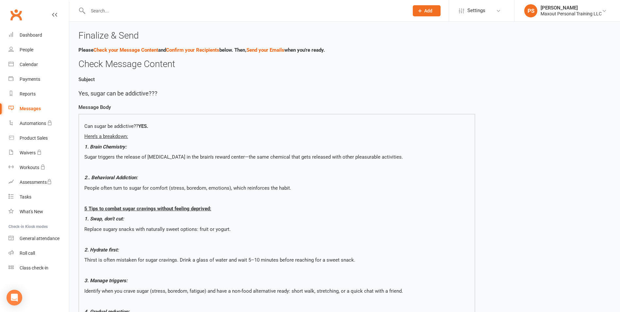
scroll to position [1057, 0]
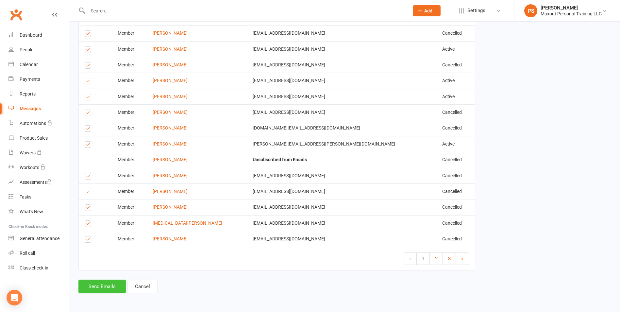
drag, startPoint x: 107, startPoint y: 285, endPoint x: 123, endPoint y: 284, distance: 15.7
click at [107, 285] on button "Send Emails" at bounding box center [101, 286] width 47 height 14
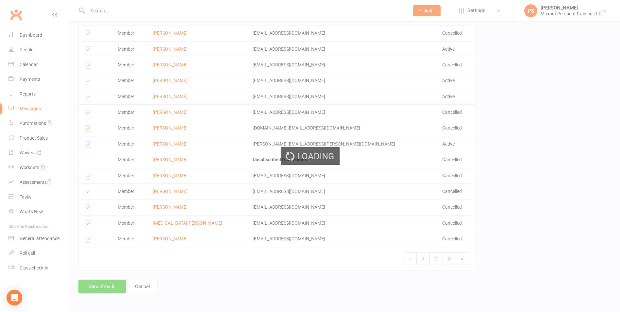
scroll to position [1054, 0]
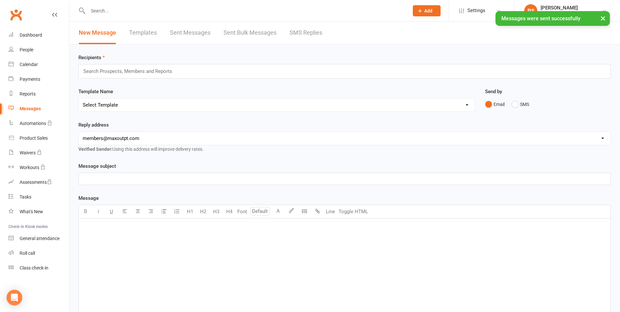
click at [106, 231] on div "﻿" at bounding box center [344, 267] width 531 height 98
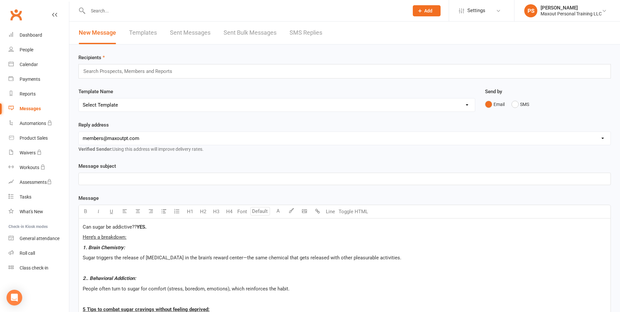
click at [197, 69] on div "Search Prospects, Members and Reports" at bounding box center [344, 71] width 532 height 14
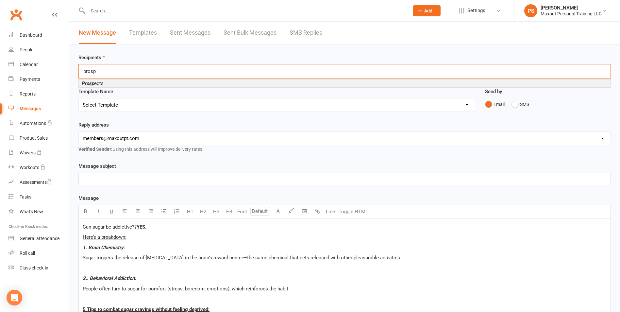
type input "prosp"
click at [153, 84] on li "Prosp ects" at bounding box center [344, 83] width 531 height 8
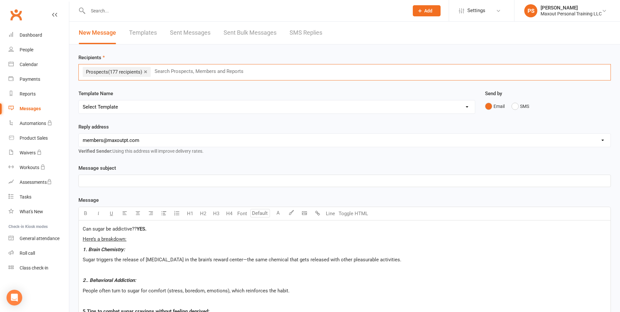
click at [107, 183] on p "﻿" at bounding box center [345, 181] width 524 height 8
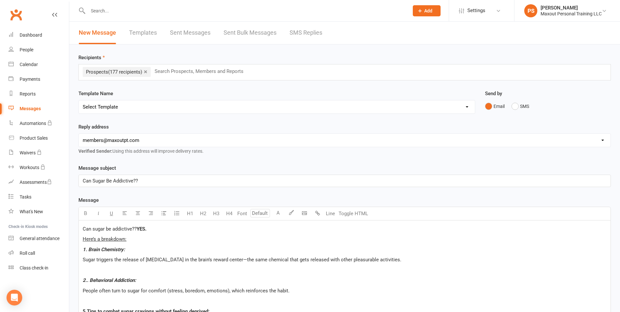
click at [172, 179] on p "Can Sugar Be Addictive??" at bounding box center [345, 181] width 524 height 8
click at [122, 180] on span "Can Sugar Be Addictive??" at bounding box center [110, 181] width 55 height 6
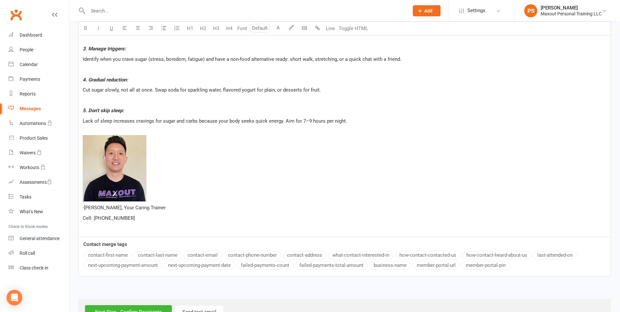
scroll to position [357, 0]
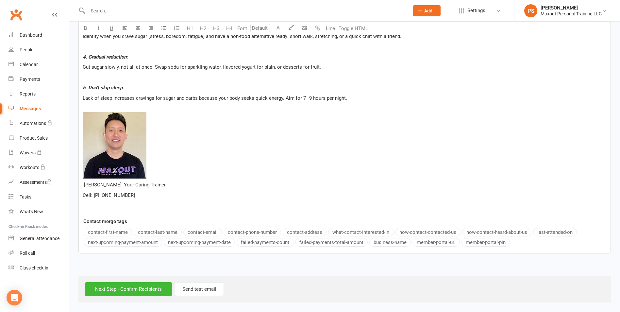
click at [97, 206] on p "﻿" at bounding box center [345, 205] width 524 height 8
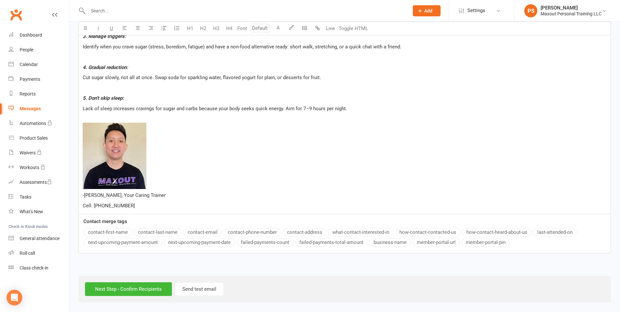
scroll to position [347, 0]
click at [125, 294] on input "Next Step - Confirm Recipients" at bounding box center [128, 289] width 87 height 14
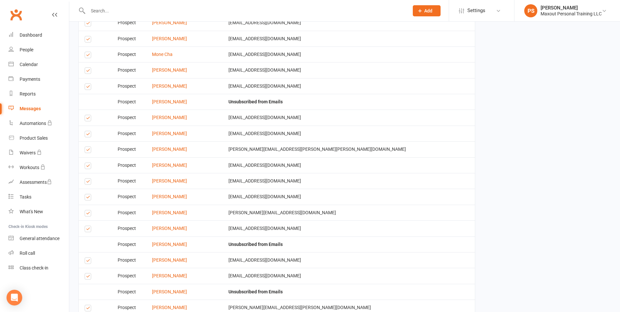
scroll to position [1047, 0]
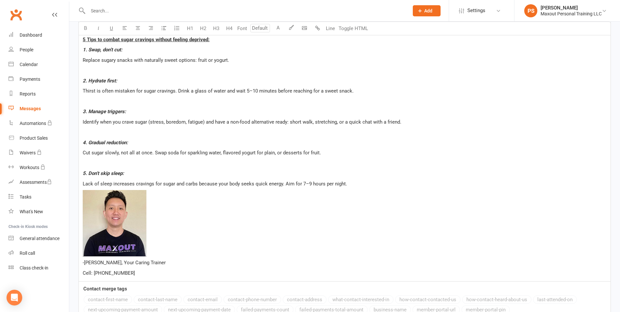
scroll to position [271, 0]
click at [384, 187] on p "Lack of sleep increases cravings for sugar and carbs because your body seeks qu…" at bounding box center [345, 184] width 524 height 8
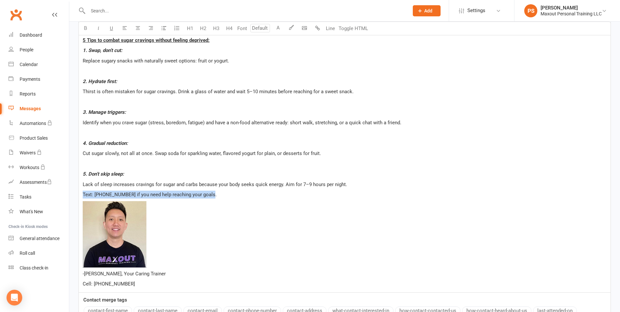
drag, startPoint x: 82, startPoint y: 192, endPoint x: 260, endPoint y: 200, distance: 178.6
click at [260, 200] on div "Can sugar be addictive?? YES. Here’s a breakdown: 1. Brain Chemistry: Sugar tri…" at bounding box center [344, 120] width 531 height 343
click at [86, 29] on icon "button" at bounding box center [85, 27] width 5 height 5
click at [316, 231] on span "﻿" at bounding box center [345, 235] width 524 height 69
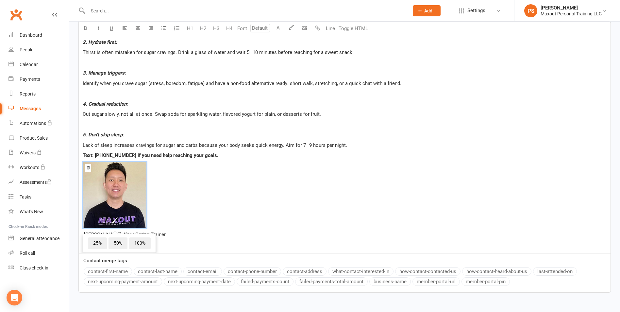
scroll to position [349, 0]
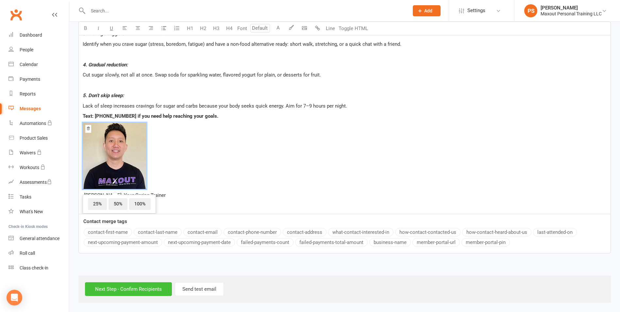
click at [155, 290] on input "Next Step - Confirm Recipients" at bounding box center [128, 289] width 87 height 14
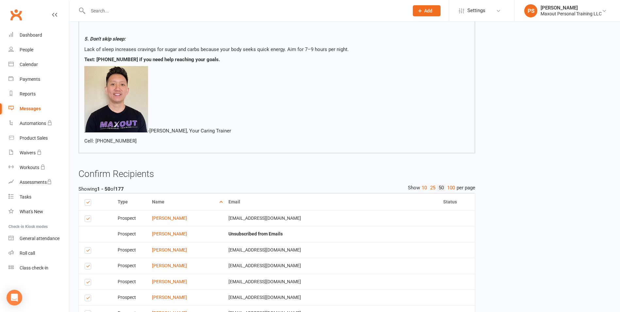
scroll to position [1057, 0]
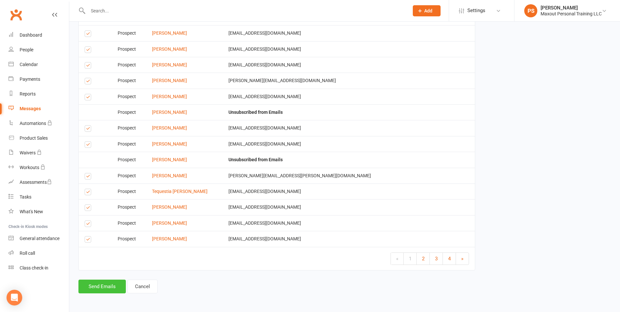
click at [95, 281] on button "Send Emails" at bounding box center [101, 286] width 47 height 14
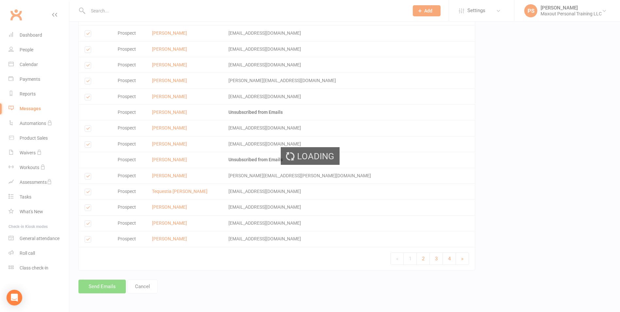
scroll to position [1054, 0]
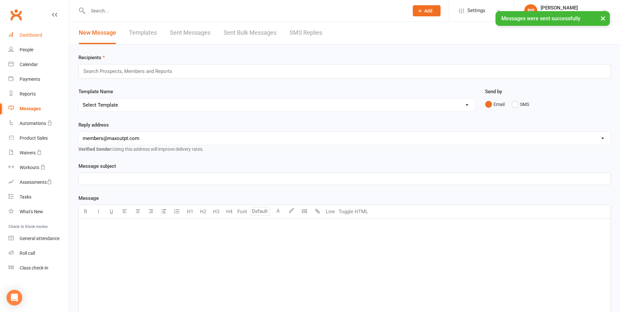
click at [29, 33] on div "Dashboard" at bounding box center [31, 34] width 23 height 5
